Goal: Communication & Community: Answer question/provide support

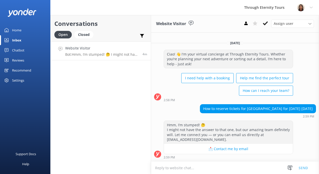
click at [186, 168] on textarea at bounding box center [235, 168] width 168 height 12
paste textarea "Hello, my name is [PERSON_NAME] from Through Eternity Tours. How can I assist y…"
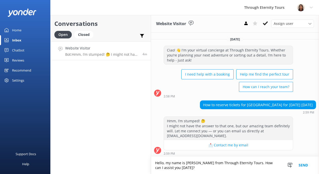
scroll to position [1, 0]
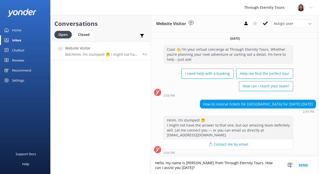
type textarea "Hello, my name is [PERSON_NAME] from Through Eternity Tours. How can I assist y…"
click at [305, 168] on button "Send" at bounding box center [303, 165] width 19 height 17
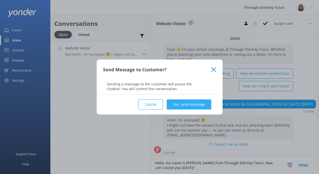
click at [203, 107] on button "Yes, send message" at bounding box center [189, 105] width 45 height 10
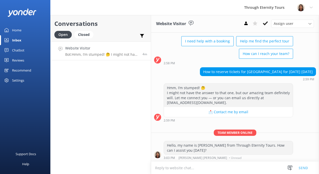
scroll to position [33, 0]
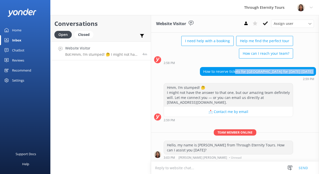
drag, startPoint x: 229, startPoint y: 70, endPoint x: 227, endPoint y: 77, distance: 6.8
click at [227, 77] on div "How to reserve tickets for [GEOGRAPHIC_DATA] for [DATE] [DATE] 2:59 PM" at bounding box center [258, 74] width 116 height 14
click at [220, 70] on div "How to reserve tickets for [GEOGRAPHIC_DATA] for [DATE] [DATE]" at bounding box center [257, 71] width 115 height 9
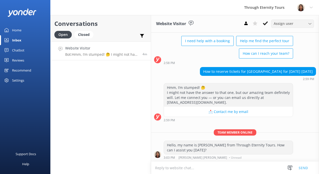
click at [284, 24] on span "Assign user" at bounding box center [283, 24] width 20 height 6
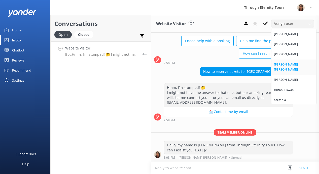
click at [282, 62] on link "[PERSON_NAME] [PERSON_NAME]" at bounding box center [293, 67] width 45 height 15
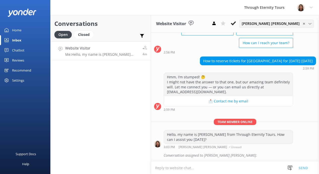
scroll to position [44, 0]
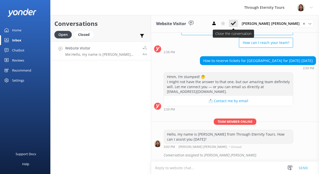
click at [236, 24] on icon at bounding box center [233, 23] width 5 height 5
